Goal: Contribute content

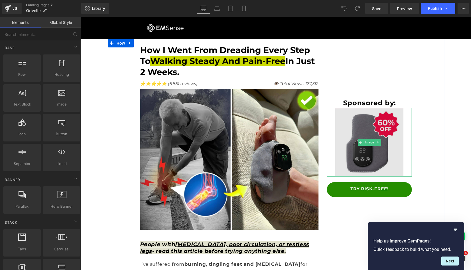
click at [355, 149] on img at bounding box center [369, 142] width 68 height 68
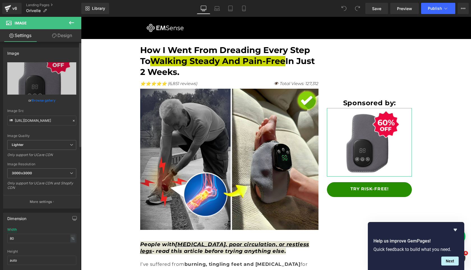
click at [44, 98] on link "Browse gallery" at bounding box center [44, 100] width 24 height 10
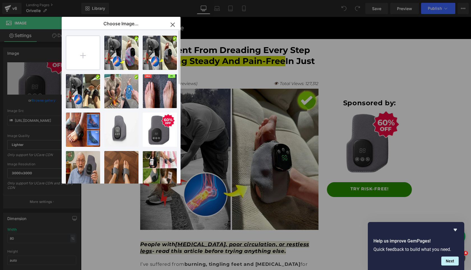
click at [86, 61] on input "file" at bounding box center [83, 53] width 34 height 34
type input "C:\fakepath\Screenshot 2025-09-28 at 20.50.12.png"
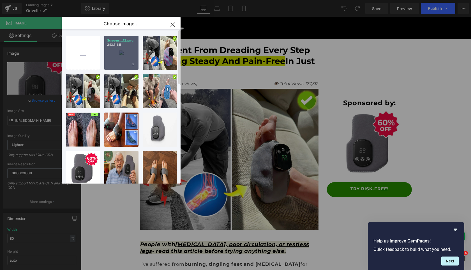
click at [126, 52] on div "Screens...12.png 243.11 KB" at bounding box center [121, 53] width 34 height 34
type input "https://ucarecdn.com/b7363279-afcf-4fe7-b94f-2df6b48f00f1/-/format/auto/-/previ…"
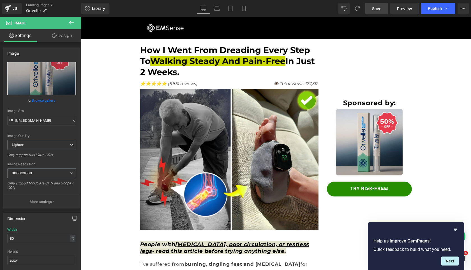
click at [375, 9] on span "Save" at bounding box center [376, 9] width 9 height 6
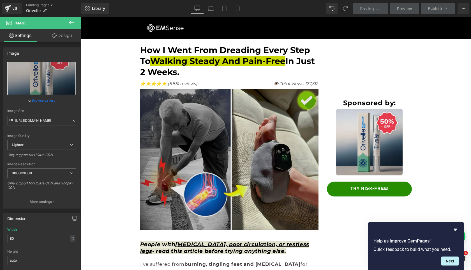
click at [253, 165] on img at bounding box center [229, 159] width 179 height 141
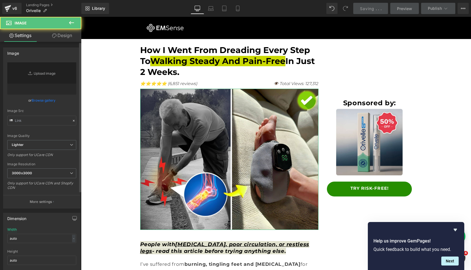
type input "https://ucarecdn.com/138bc341-ec77-40a6-814e-65fc77606425/-/format/auto/-/previ…"
click at [40, 99] on link "Browse gallery" at bounding box center [44, 100] width 24 height 10
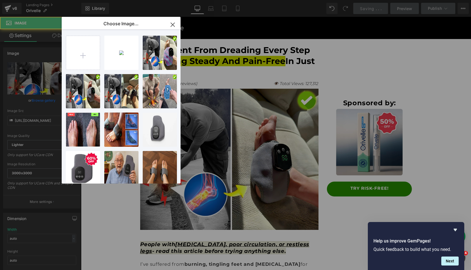
click at [42, 0] on div "You are previewing how the will restyle your page. You can not edit Elements in…" at bounding box center [235, 0] width 471 height 0
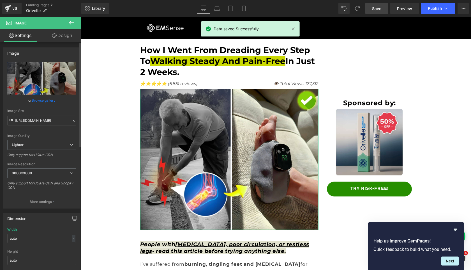
click at [46, 101] on link "Browse gallery" at bounding box center [44, 100] width 24 height 10
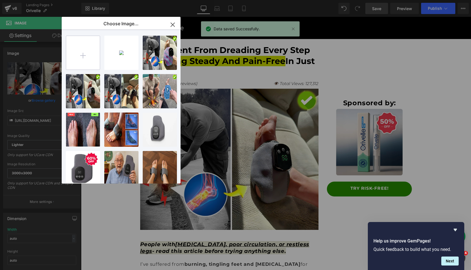
click at [88, 57] on input "file" at bounding box center [83, 53] width 34 height 34
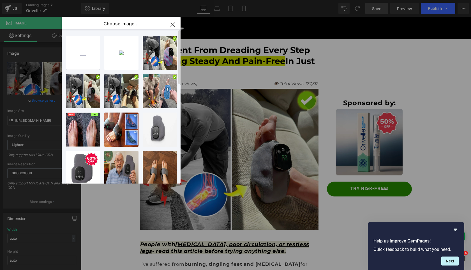
type input "C:\fakepath\Screenshot 2025-09-28 at 20.52.02.png"
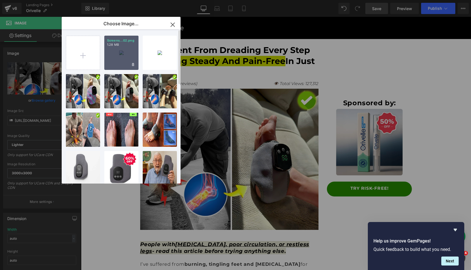
click at [118, 53] on div "Screens...02.png 1.28 MB" at bounding box center [121, 53] width 34 height 34
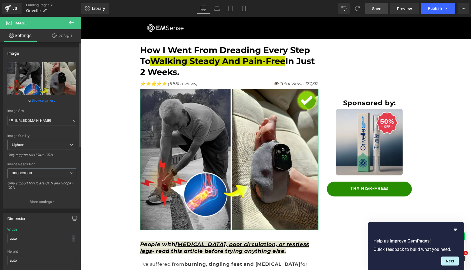
click at [45, 98] on link "Browse gallery" at bounding box center [44, 100] width 24 height 10
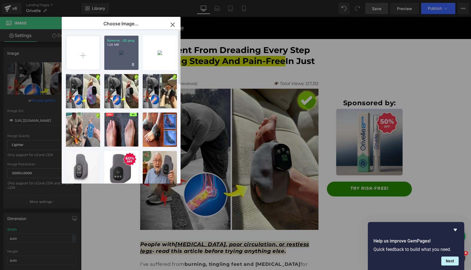
click at [119, 56] on div "Screens...02.png 1.28 MB" at bounding box center [121, 53] width 34 height 34
type input "https://ucarecdn.com/bedcaf71-d14f-44a4-add7-1099542228fc/-/format/auto/-/previ…"
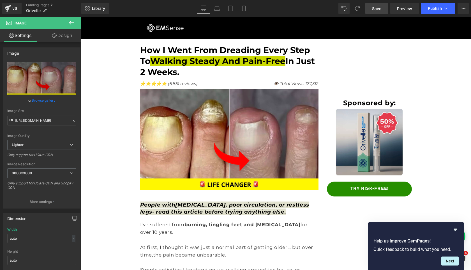
click at [376, 7] on span "Save" at bounding box center [376, 9] width 9 height 6
